Goal: Task Accomplishment & Management: Complete application form

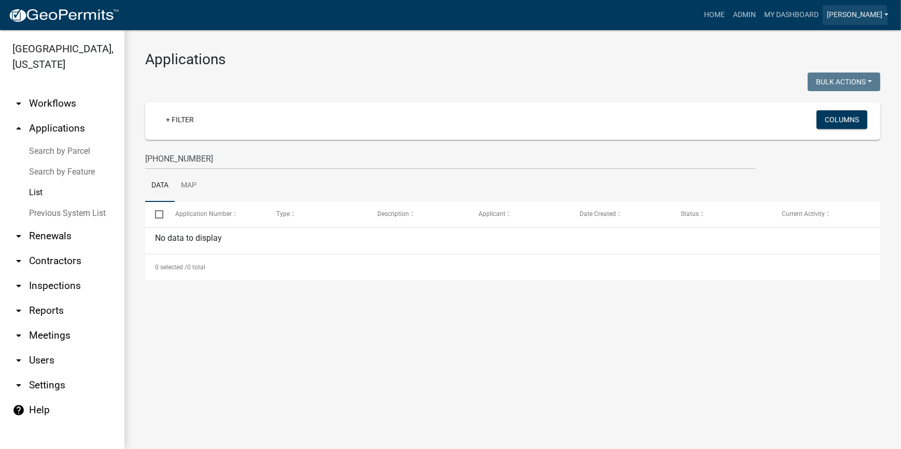
click at [876, 18] on link "[PERSON_NAME]" at bounding box center [857, 15] width 70 height 20
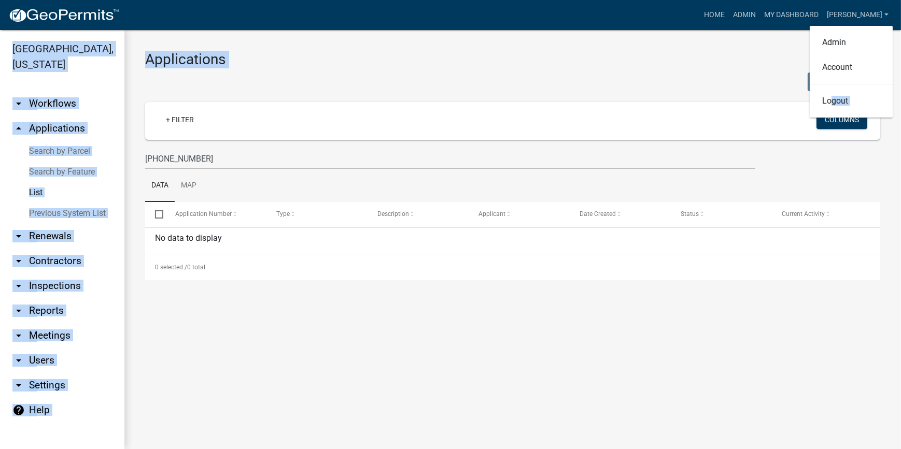
drag, startPoint x: 832, startPoint y: 103, endPoint x: 772, endPoint y: 124, distance: 63.7
click at [772, 124] on app-client-admin "Toggle drawer menu more_horiz Home Admin My Dashboard [PERSON_NAME] Admin Accou…" at bounding box center [450, 224] width 901 height 449
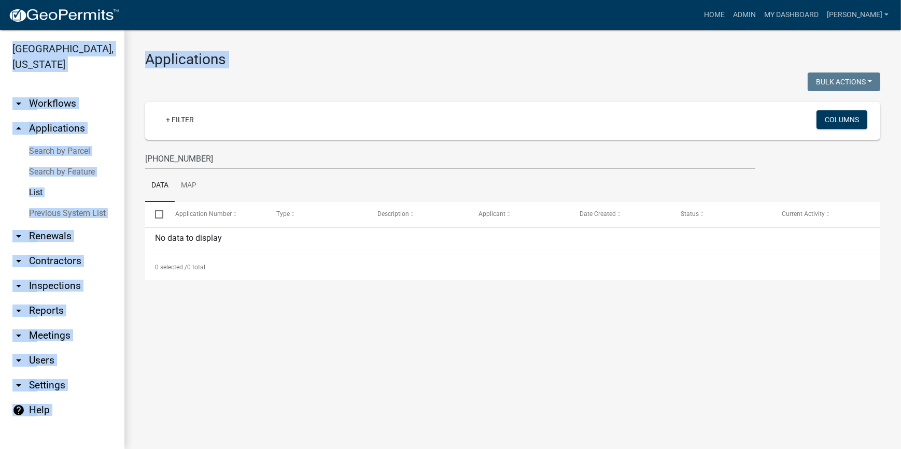
drag, startPoint x: 772, startPoint y: 124, endPoint x: 756, endPoint y: 41, distance: 84.3
click at [756, 41] on div "Applications Bulk Actions Void Expire Lock Withdraw + Filter Columns [PHONE_NUM…" at bounding box center [512, 165] width 776 height 271
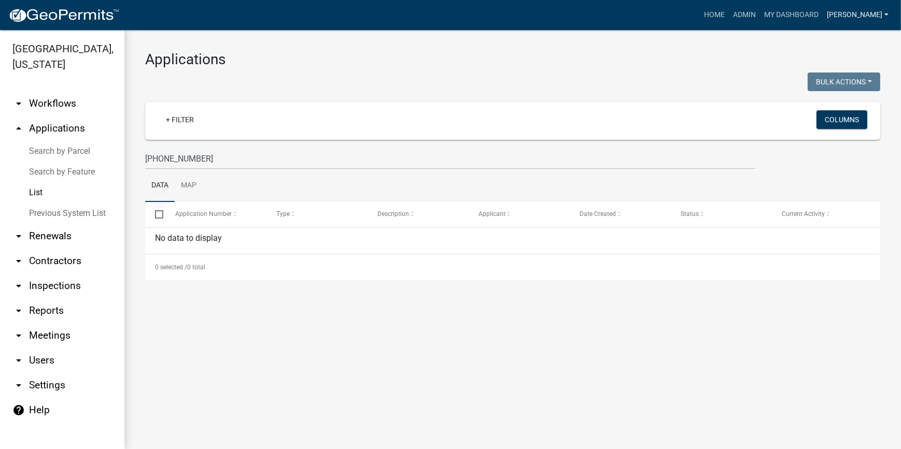
click at [869, 16] on link "[PERSON_NAME]" at bounding box center [857, 15] width 70 height 20
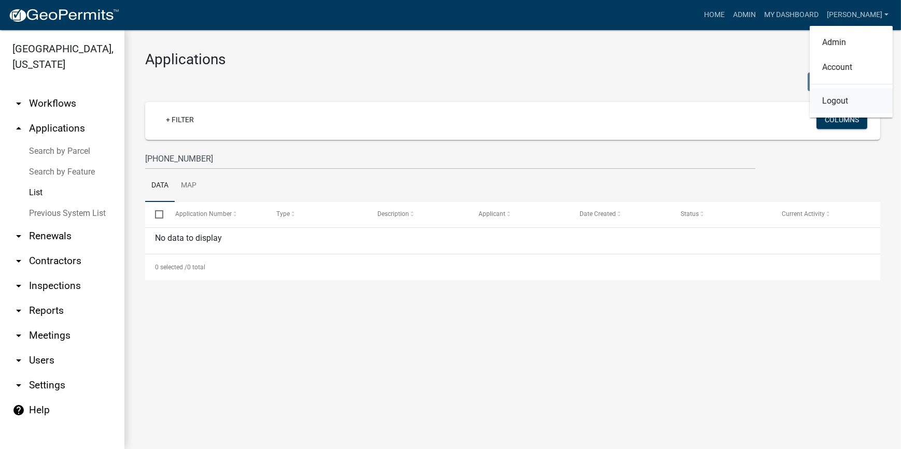
click at [837, 98] on link "Logout" at bounding box center [850, 101] width 83 height 25
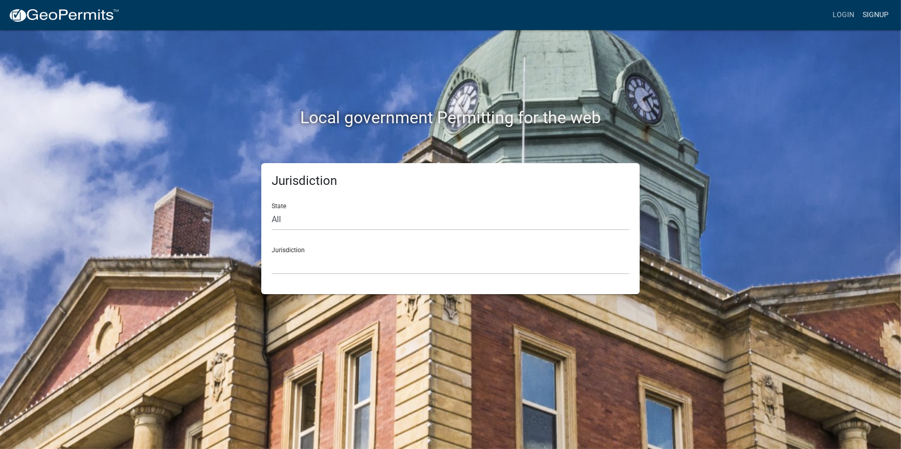
click at [875, 15] on link "Signup" at bounding box center [875, 15] width 34 height 20
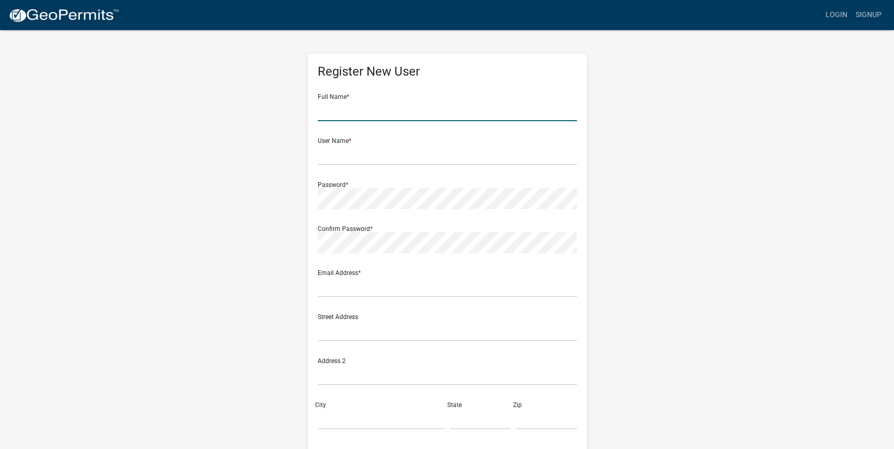
click at [365, 116] on input "text" at bounding box center [447, 110] width 259 height 21
type input "[PERSON_NAME]"
type input "[GEOGRAPHIC_DATA]"
click at [504, 292] on input "text" at bounding box center [447, 286] width 259 height 21
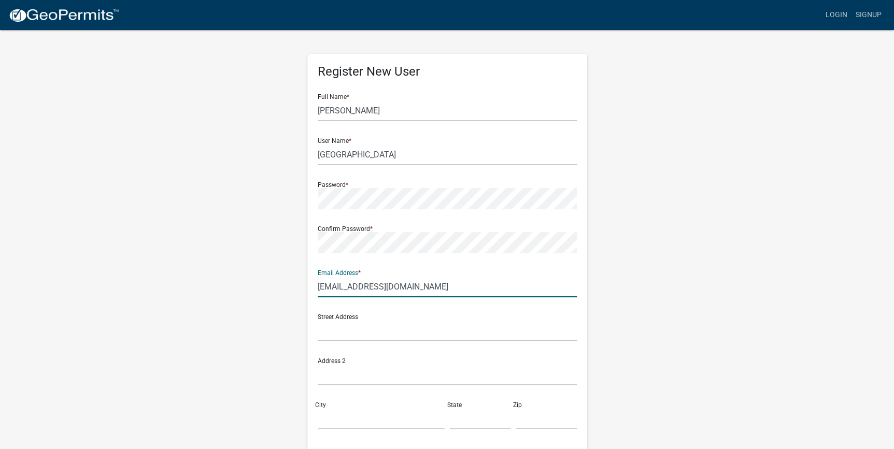
type input "[EMAIL_ADDRESS][DOMAIN_NAME]"
type input "A"
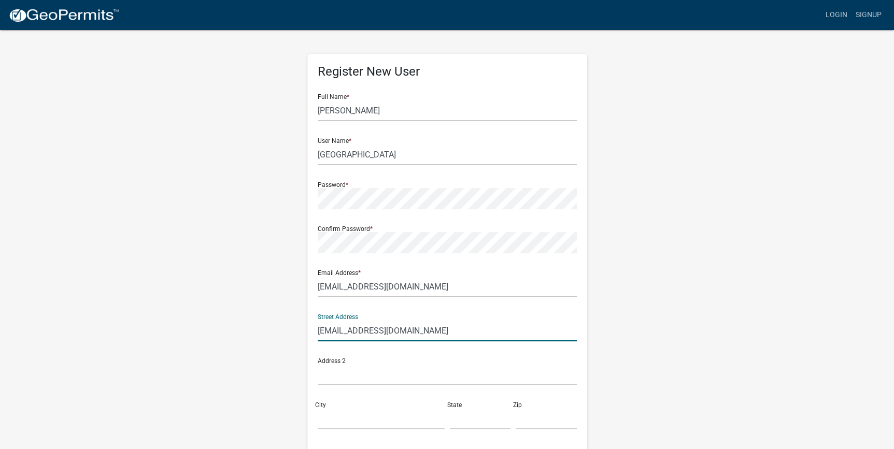
click at [448, 333] on input "[EMAIL_ADDRESS][DOMAIN_NAME]" at bounding box center [447, 330] width 259 height 21
type input "1301 [PERSON_NAME] Dr"
type input "[PERSON_NAME]"
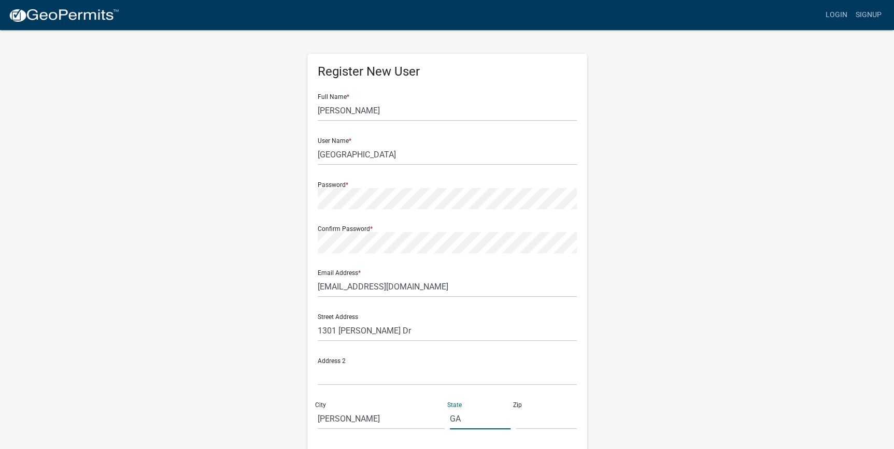
type input "GA"
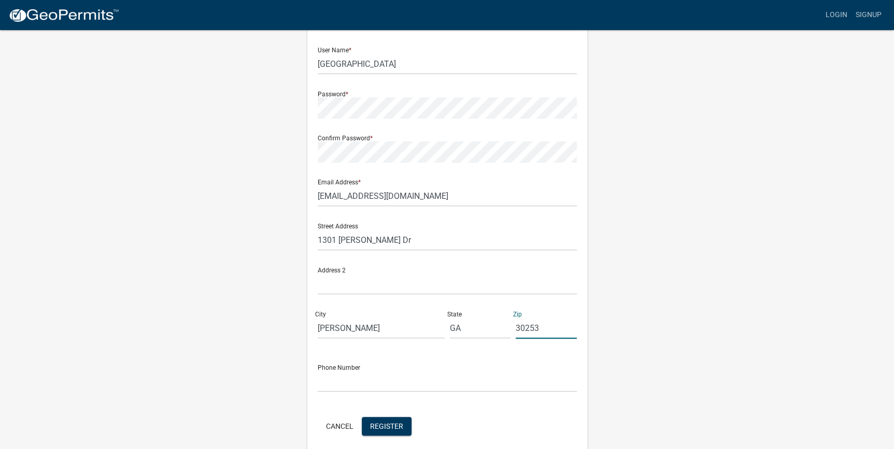
scroll to position [134, 0]
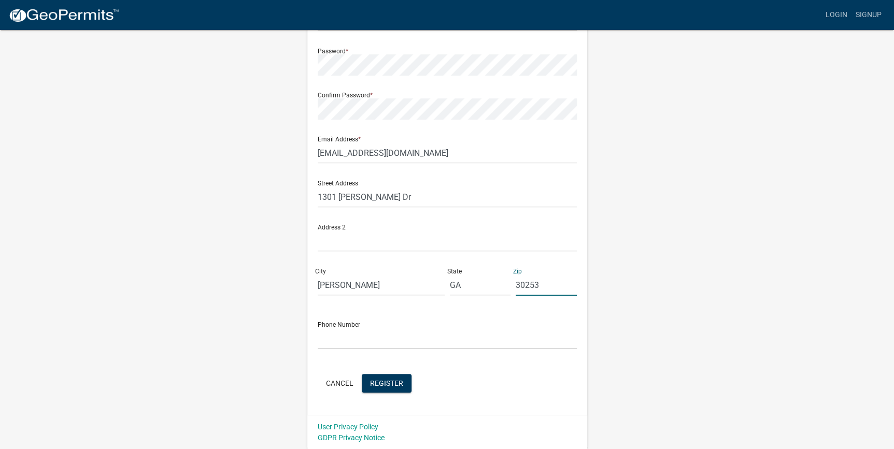
type input "30253"
click at [429, 341] on input "text" at bounding box center [447, 338] width 259 height 21
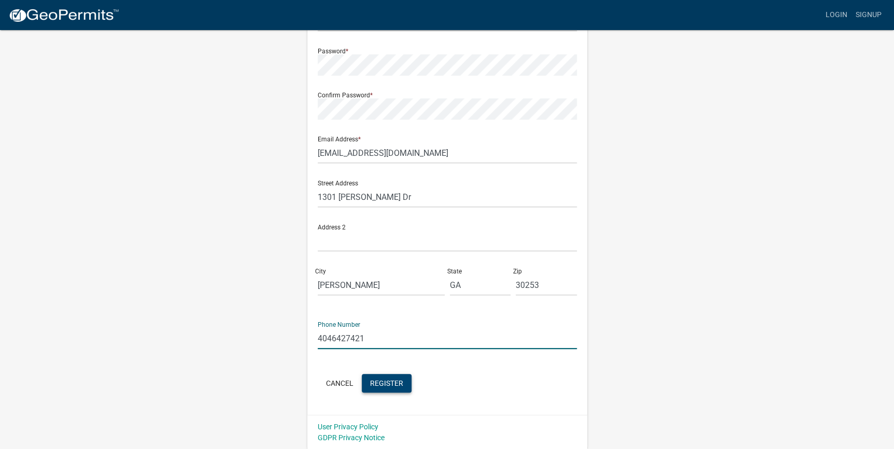
type input "4046427421"
click at [397, 379] on span "Register" at bounding box center [386, 383] width 33 height 8
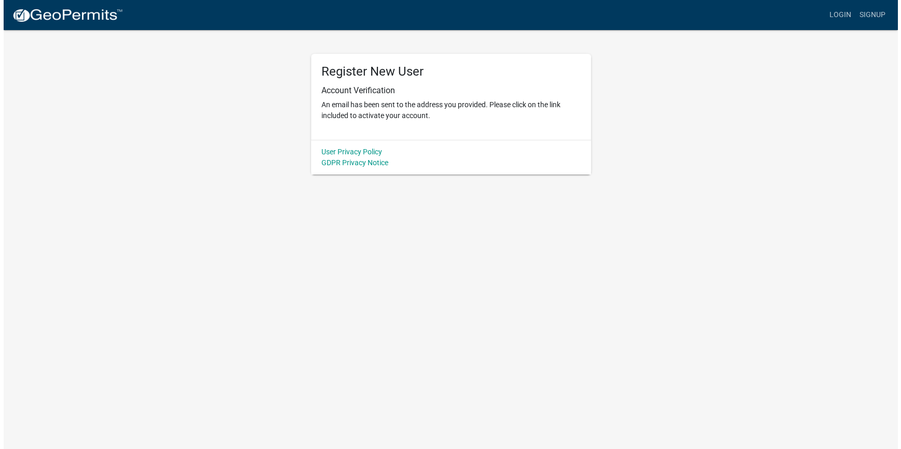
scroll to position [0, 0]
click at [845, 15] on link "Login" at bounding box center [843, 15] width 30 height 20
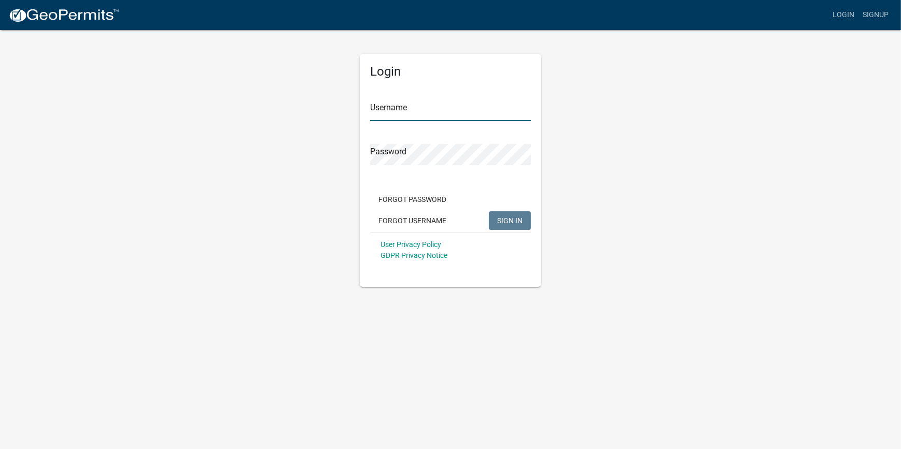
click at [502, 107] on input "Username" at bounding box center [450, 110] width 161 height 21
type input "s"
type input "[GEOGRAPHIC_DATA]"
click at [507, 222] on span "SIGN IN" at bounding box center [509, 220] width 25 height 8
